Goal: Task Accomplishment & Management: Complete application form

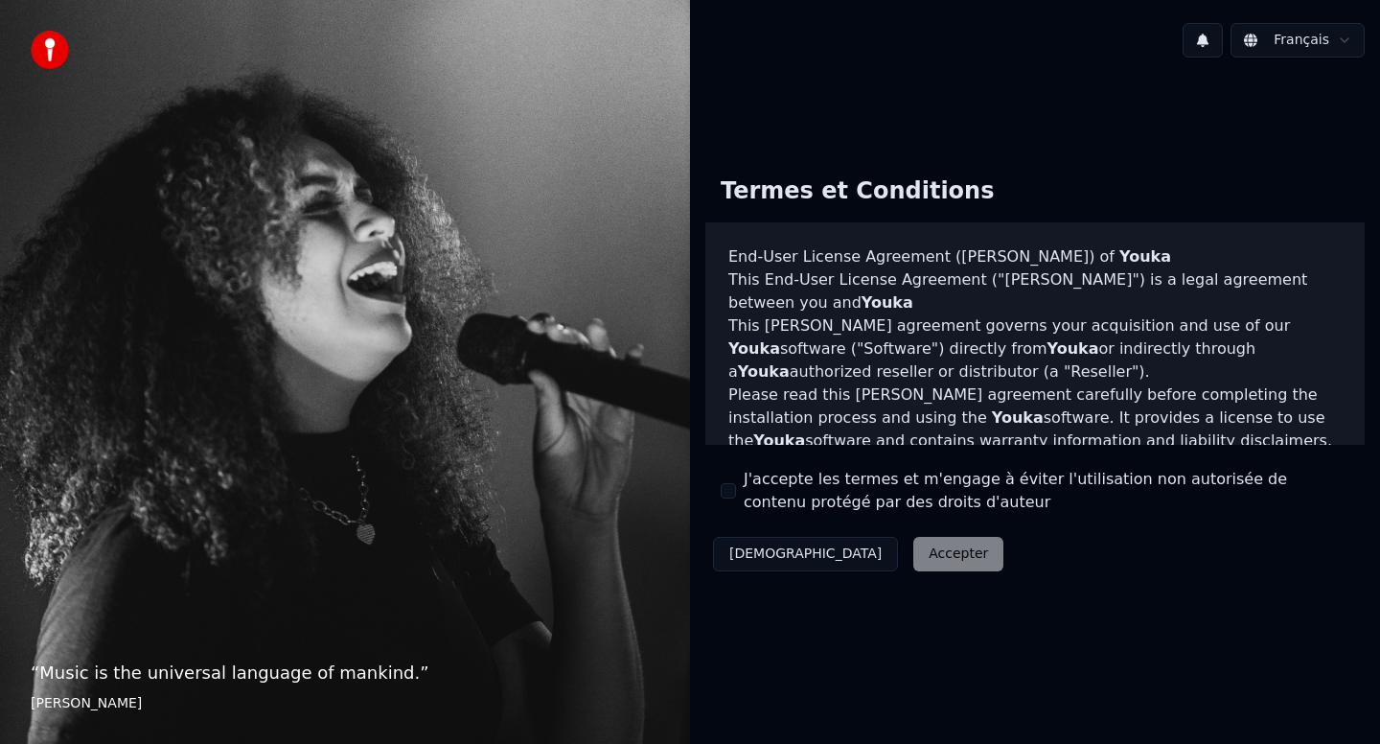
click at [872, 564] on div "Décliner Accepter" at bounding box center [858, 554] width 306 height 50
click at [856, 557] on div "Décliner Accepter" at bounding box center [858, 554] width 306 height 50
click at [727, 493] on button "J'accepte les termes et m'engage à éviter l'utilisation non autorisée de conten…" at bounding box center [728, 490] width 15 height 15
click at [913, 556] on button "Accepter" at bounding box center [958, 554] width 90 height 35
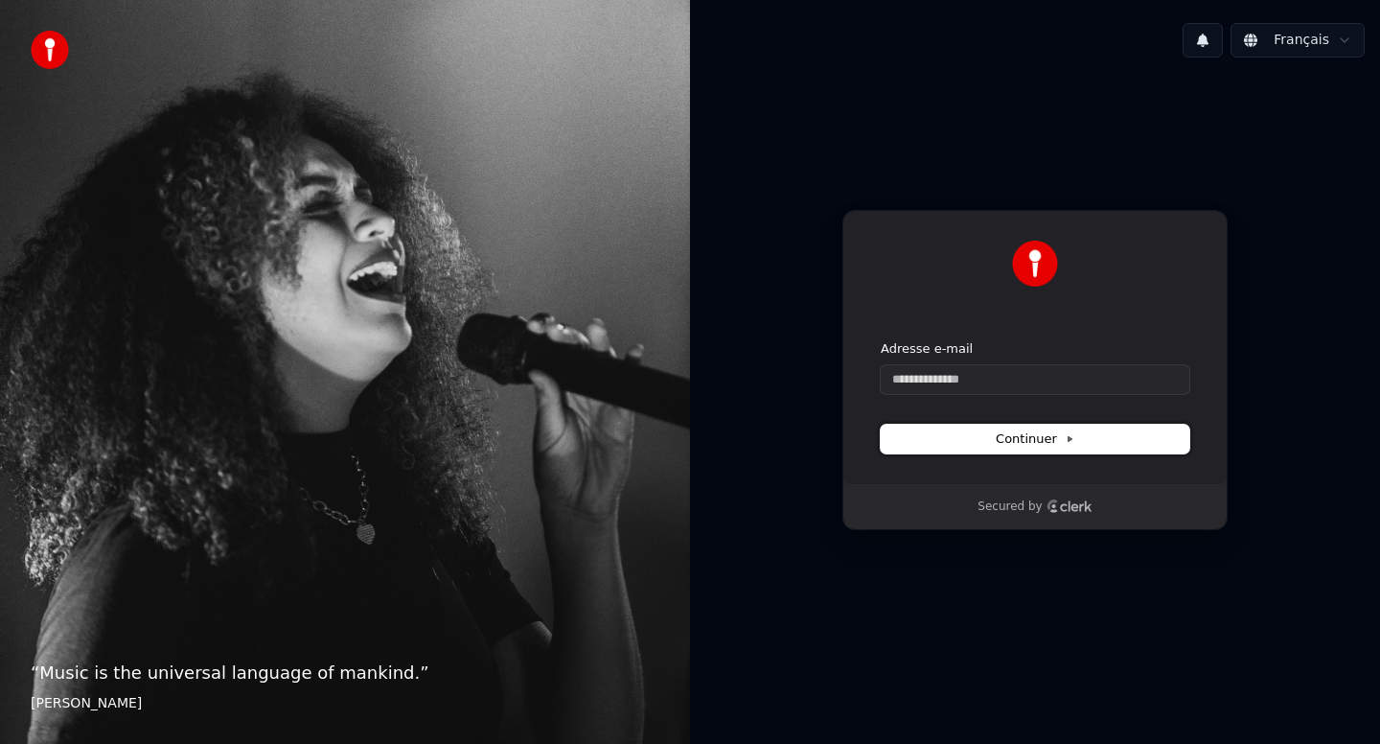
click at [1072, 439] on icon at bounding box center [1070, 439] width 10 height 10
click at [1063, 511] on icon "Clerk logo" at bounding box center [1076, 506] width 32 height 11
click at [1255, 43] on html "“ Music is the universal language of mankind. ” [PERSON_NAME] Français Continue…" at bounding box center [690, 372] width 1380 height 744
click at [1004, 438] on span "Continuer" at bounding box center [1035, 438] width 79 height 17
click at [1032, 254] on img at bounding box center [1035, 264] width 46 height 46
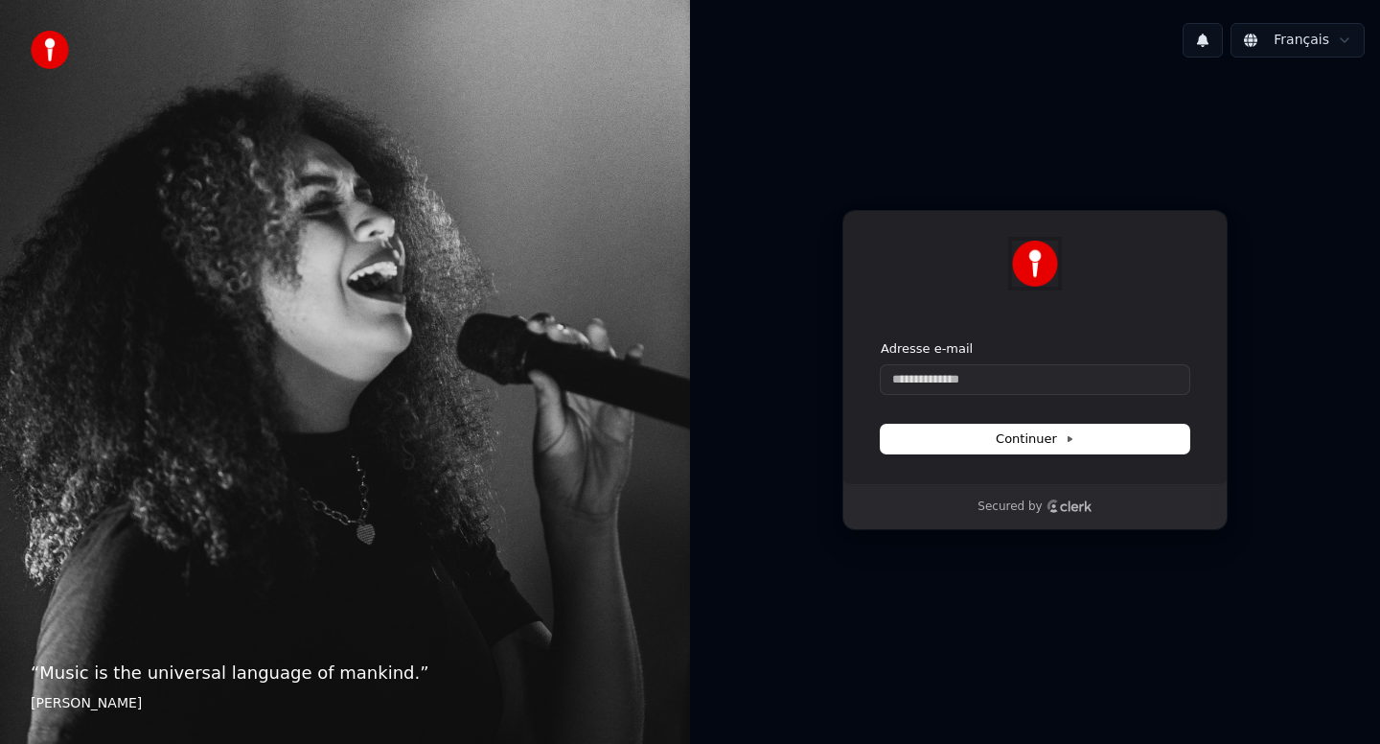
click at [1032, 254] on img at bounding box center [1035, 264] width 46 height 46
drag, startPoint x: 1032, startPoint y: 254, endPoint x: 649, endPoint y: 155, distance: 395.9
click at [809, 168] on div "Continuer avec Google ou Adresse e-mail Continuer Secured by" at bounding box center [1035, 370] width 690 height 594
